Goal: Task Accomplishment & Management: Manage account settings

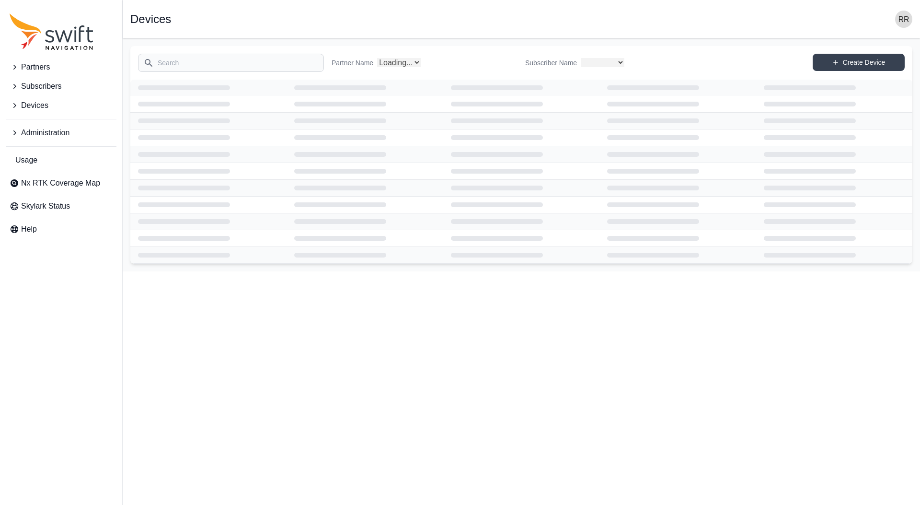
select select
select select "Partner Name"
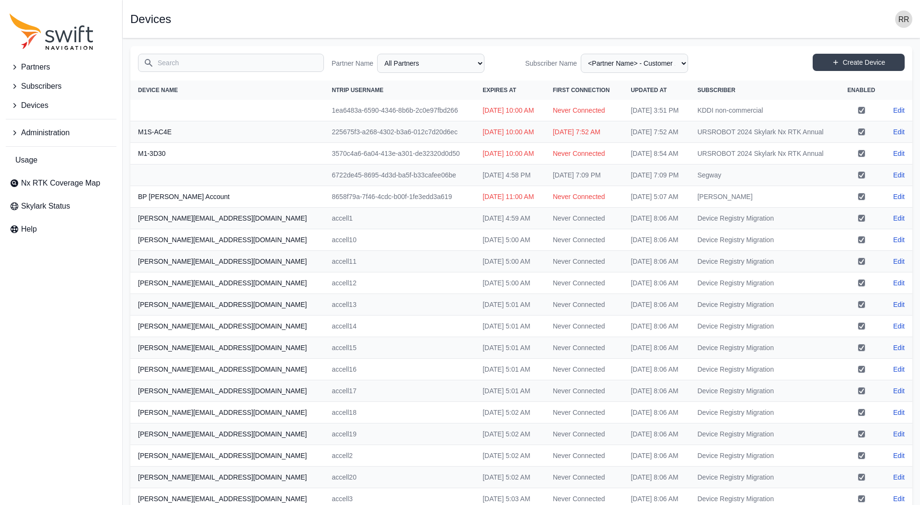
click at [10, 130] on icon "Sidenav" at bounding box center [15, 133] width 10 height 10
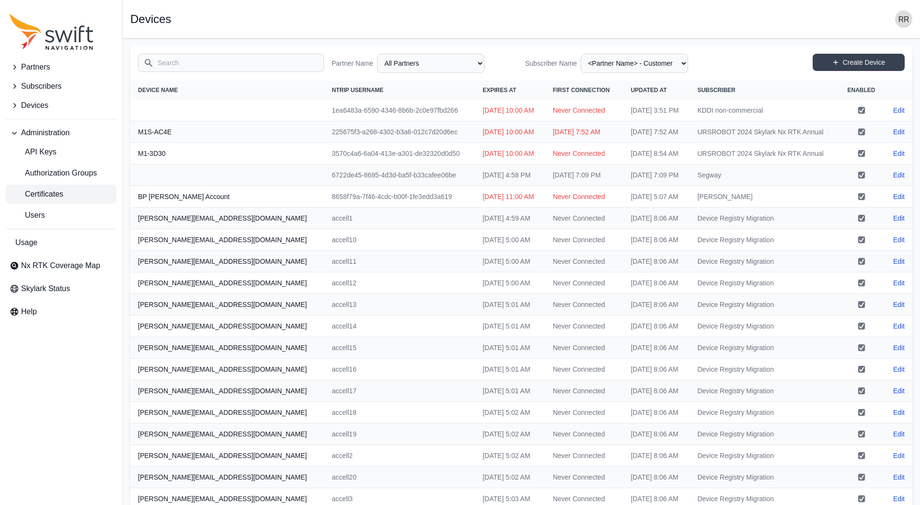
click at [37, 195] on span "Certificates" at bounding box center [37, 194] width 54 height 12
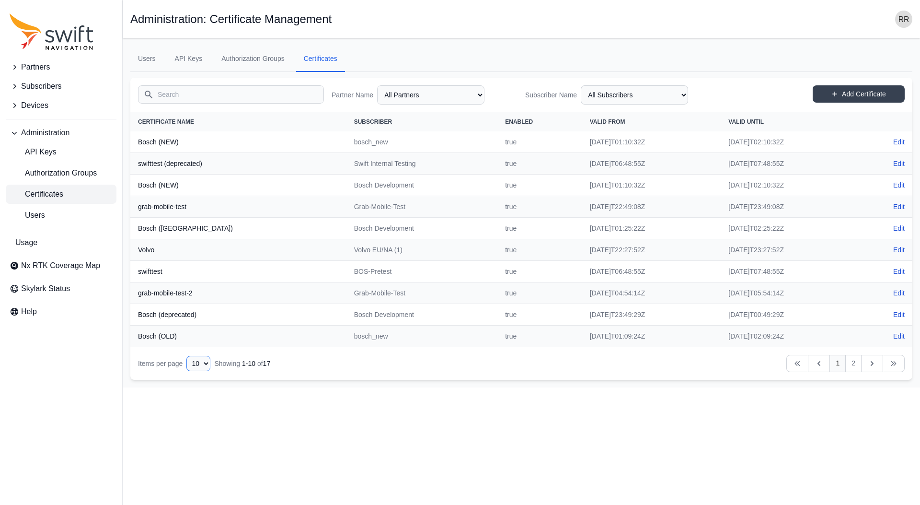
select select "50"
click option "50" at bounding box center [0, 0] width 0 height 0
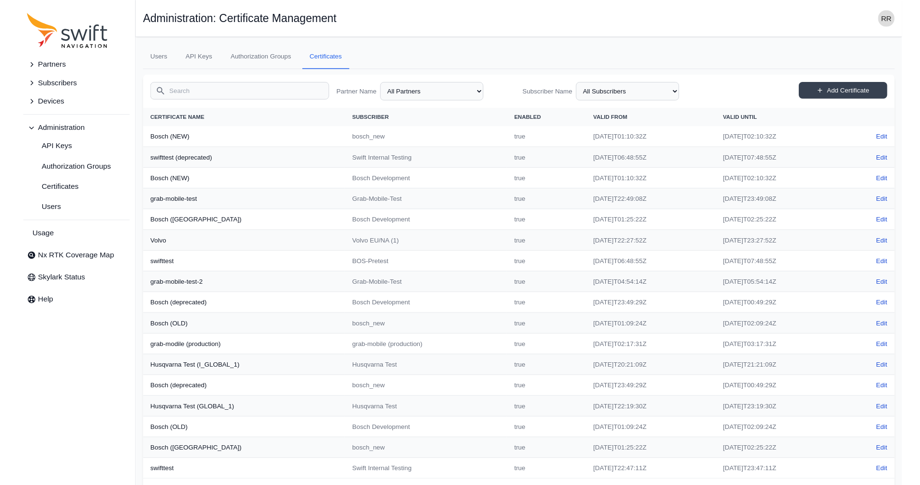
scroll to position [34, 0]
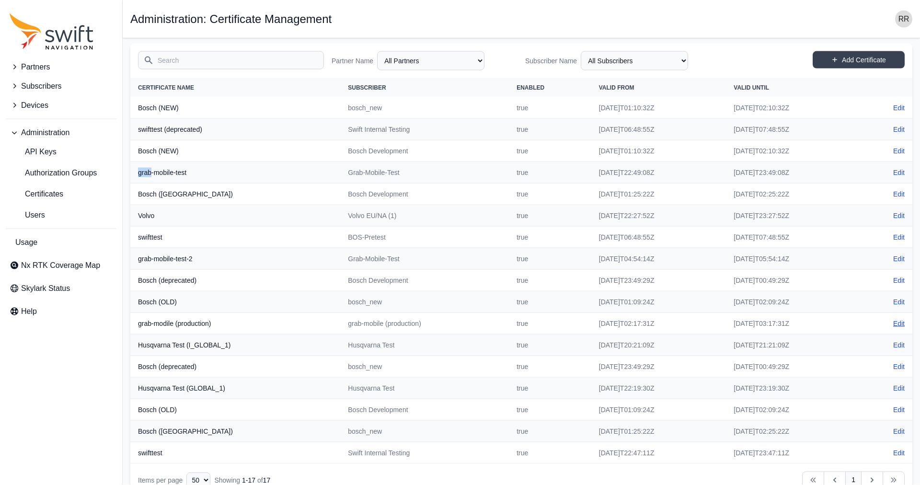
click at [897, 327] on link "Edit" at bounding box center [899, 324] width 12 height 10
select select "fe55257b-e26b-4112-869a-e544fc77323b"
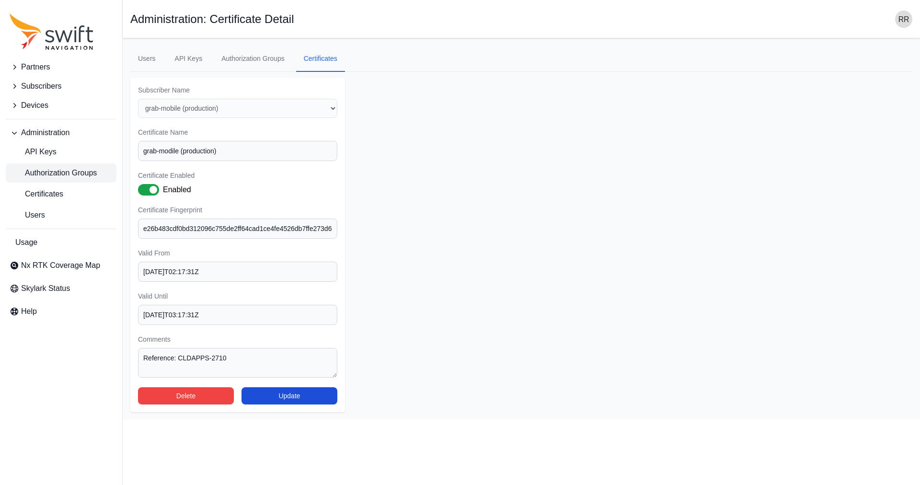
click at [61, 166] on link "Authorization Groups" at bounding box center [61, 172] width 111 height 19
click at [600, 291] on form "Subscriber Name Select a Subscriber <Partner Name> - Customer 1 <Partner Name> …" at bounding box center [521, 245] width 782 height 334
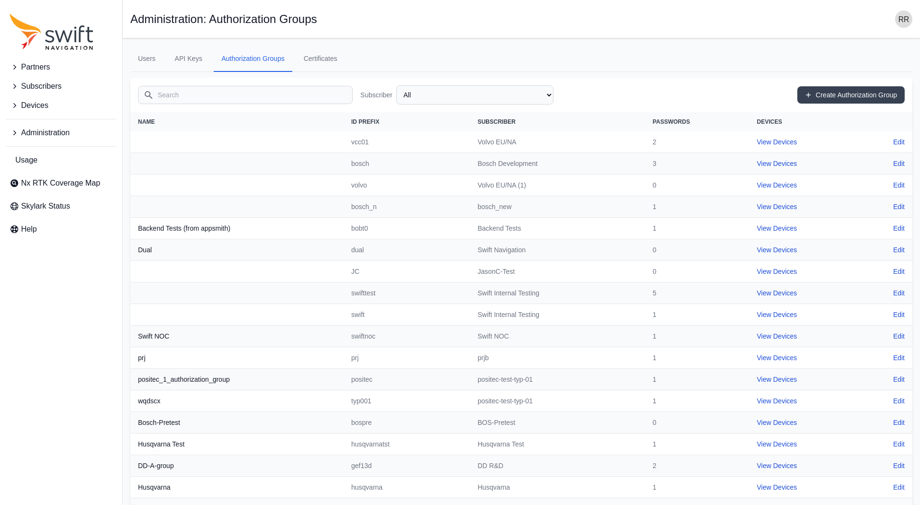
click at [14, 131] on icon "Sidenav" at bounding box center [14, 132] width 3 height 5
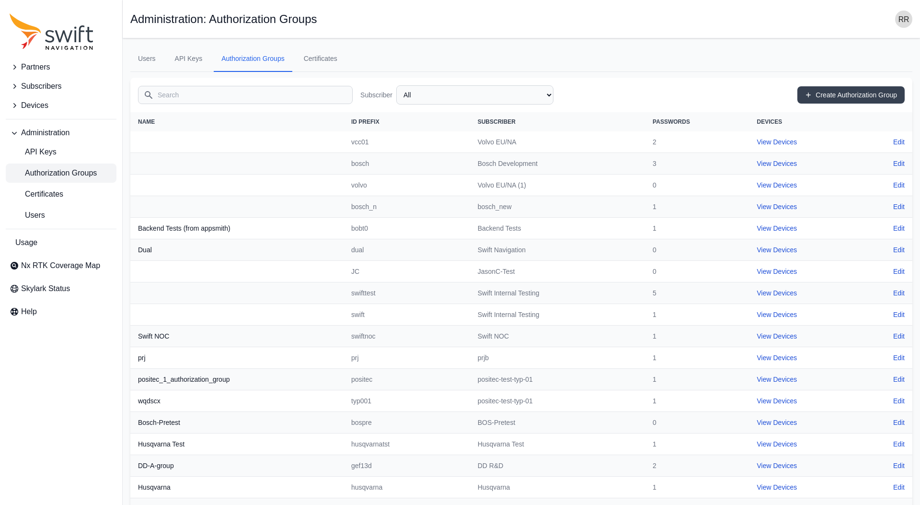
click at [38, 168] on span "Authorization Groups" at bounding box center [53, 173] width 87 height 12
click at [188, 100] on input "Search" at bounding box center [245, 95] width 215 height 18
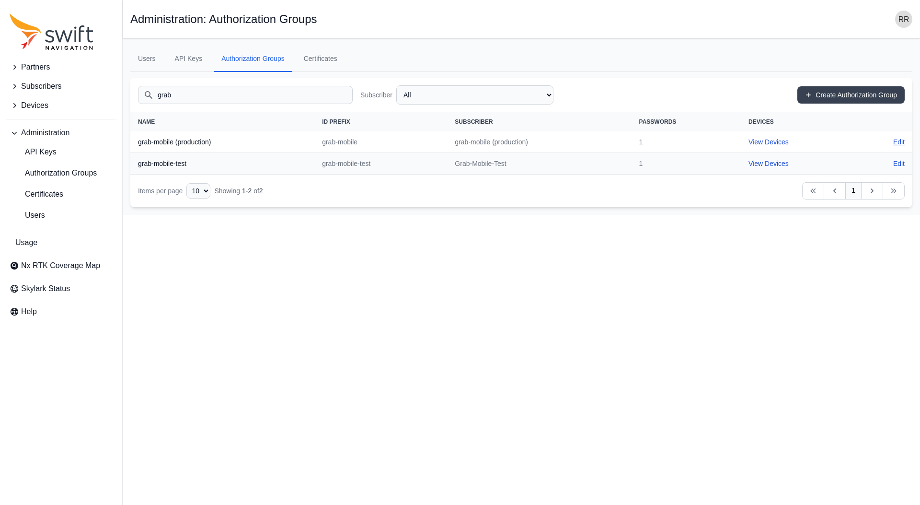
type input "grab"
click at [898, 141] on link "Edit" at bounding box center [899, 142] width 12 height 10
select select "fe55257b-e26b-4112-869a-e544fc77323b"
